Goal: Task Accomplishment & Management: Use online tool/utility

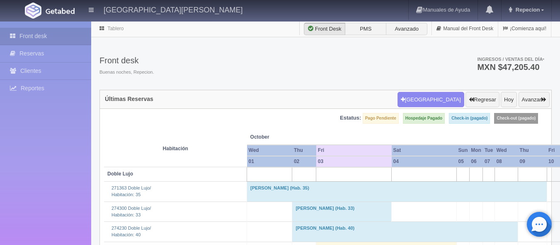
scroll to position [1202, 0]
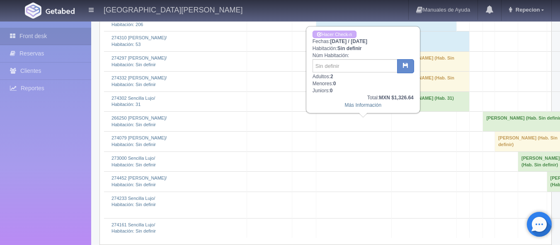
scroll to position [1160, 0]
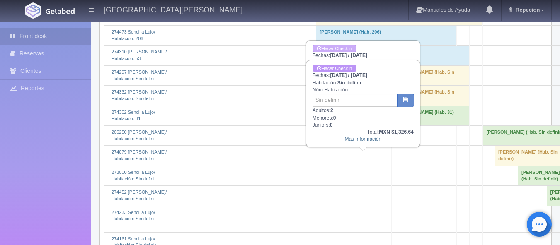
click at [338, 67] on link "Hacer Check-n" at bounding box center [334, 69] width 44 height 8
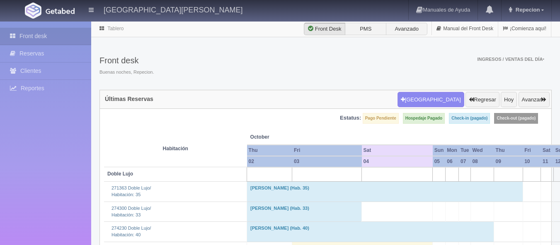
scroll to position [1160, 0]
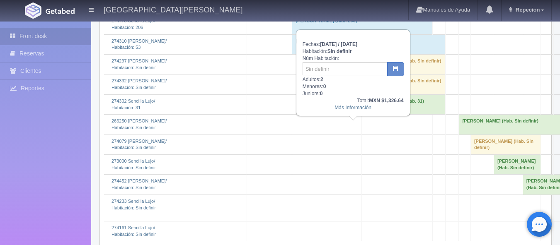
scroll to position [1077, 0]
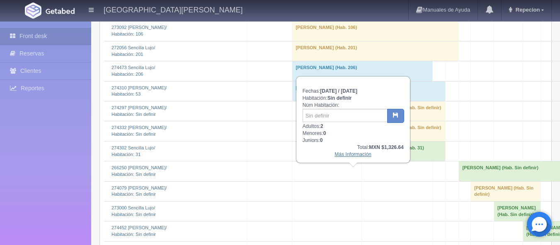
click at [349, 156] on link "Más Información" at bounding box center [352, 155] width 37 height 6
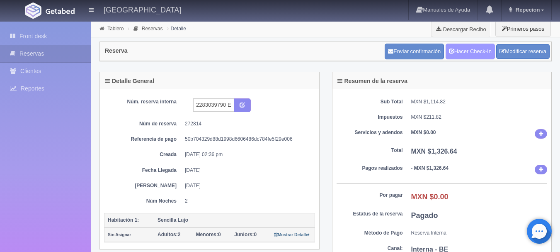
click at [451, 46] on link "Hacer Check-In" at bounding box center [469, 52] width 49 height 16
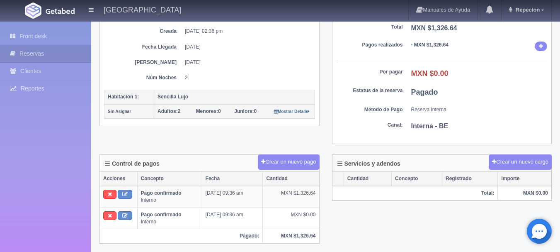
scroll to position [124, 0]
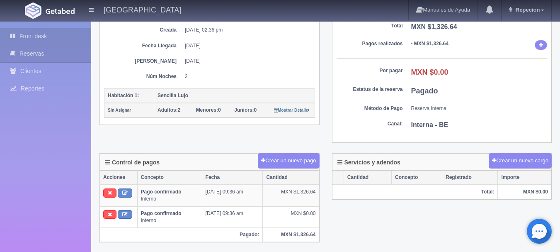
click at [36, 37] on link "Front desk" at bounding box center [45, 36] width 91 height 17
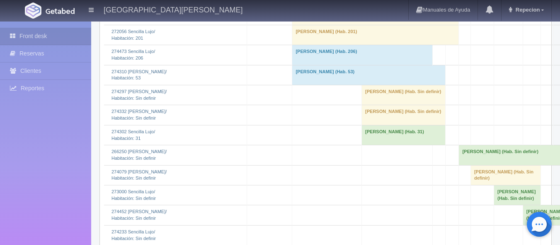
scroll to position [1119, 0]
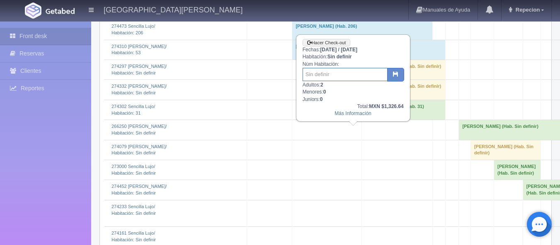
click at [324, 77] on input "text" at bounding box center [344, 74] width 85 height 13
type input "102"
click at [397, 72] on icon "button" at bounding box center [395, 73] width 5 height 5
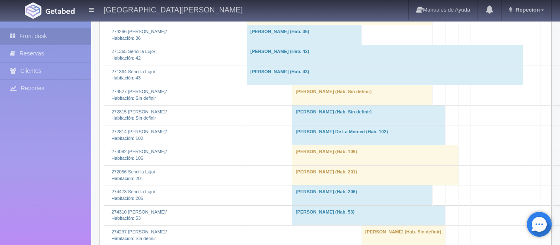
scroll to position [1119, 0]
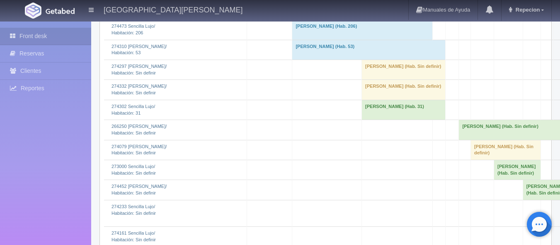
drag, startPoint x: 352, startPoint y: 145, endPoint x: 344, endPoint y: 139, distance: 10.5
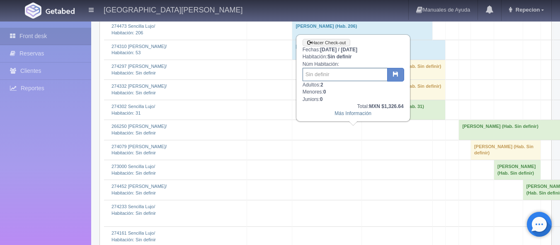
click at [328, 75] on input "text" at bounding box center [344, 74] width 85 height 13
type input "103"
click at [397, 74] on icon "button" at bounding box center [395, 73] width 5 height 5
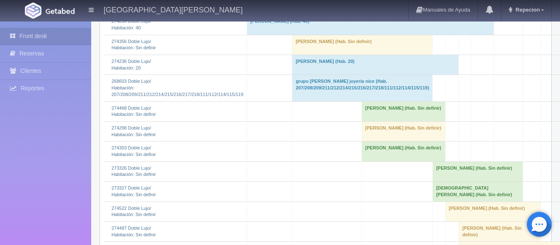
scroll to position [166, 0]
